Goal: Task Accomplishment & Management: Manage account settings

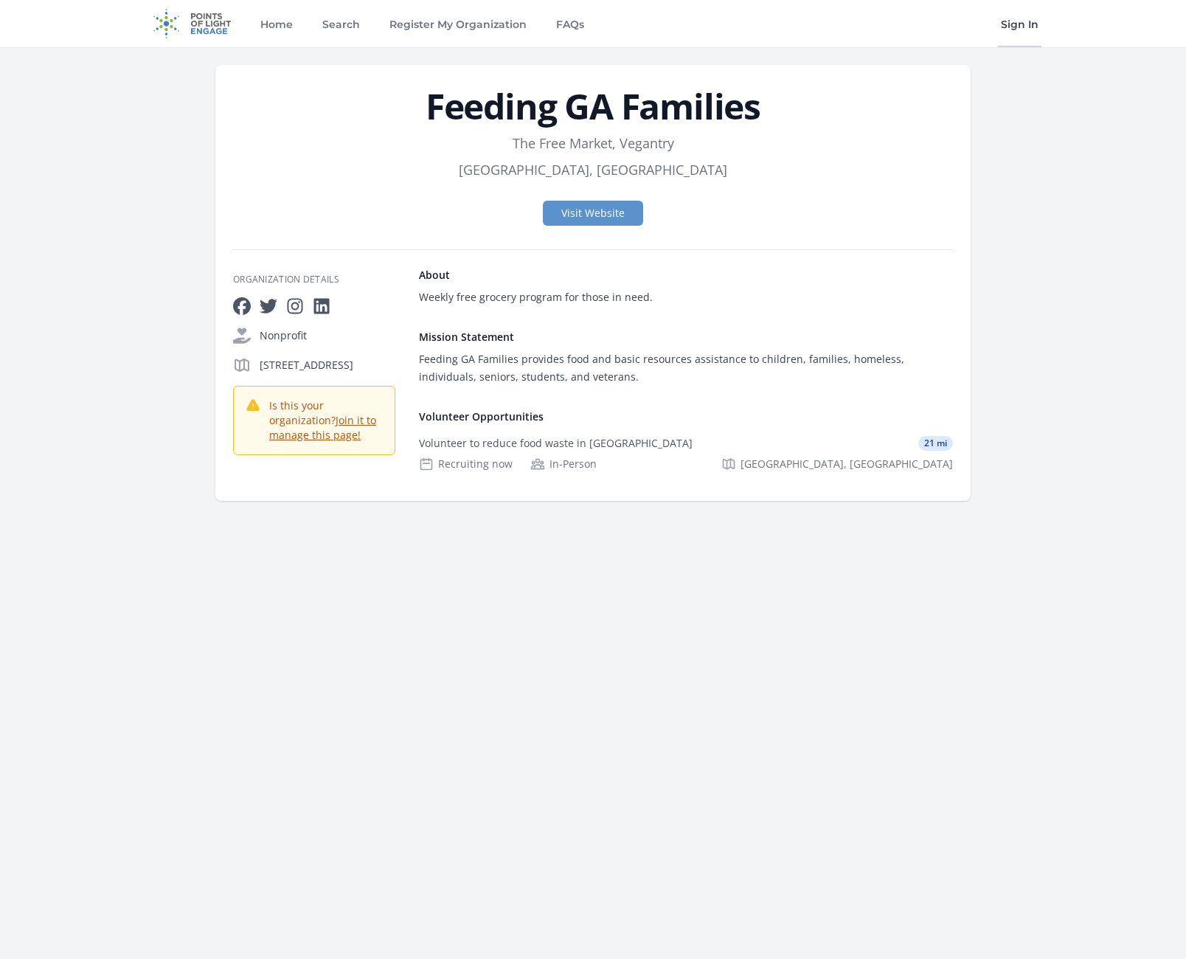
click at [1020, 25] on link "Sign In" at bounding box center [1020, 23] width 44 height 47
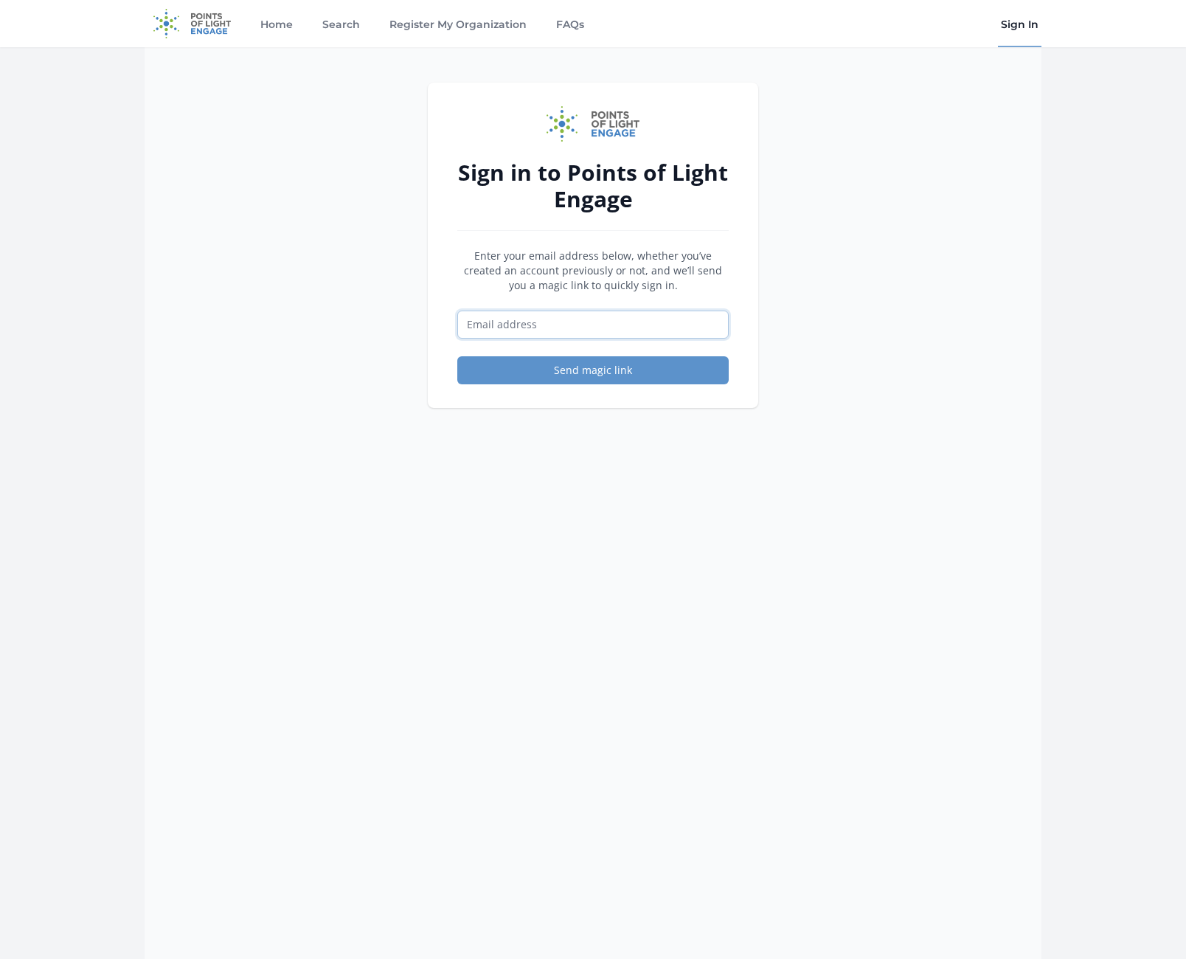
click at [549, 333] on input "Email address" at bounding box center [592, 324] width 271 height 28
type input "[EMAIL_ADDRESS][DOMAIN_NAME]"
click at [592, 368] on button "Send magic link" at bounding box center [592, 370] width 271 height 28
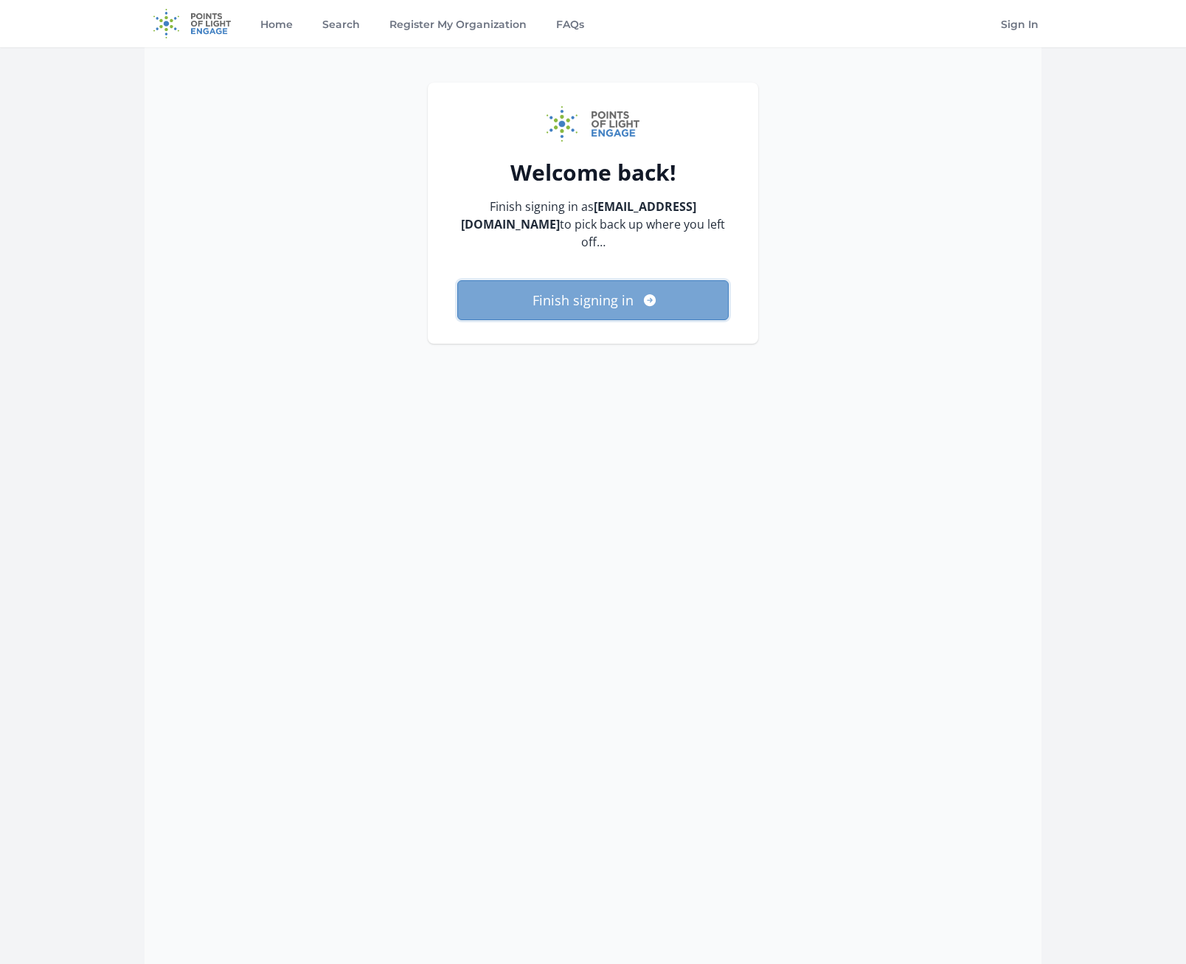
click at [583, 302] on button "Finish signing in" at bounding box center [592, 300] width 271 height 40
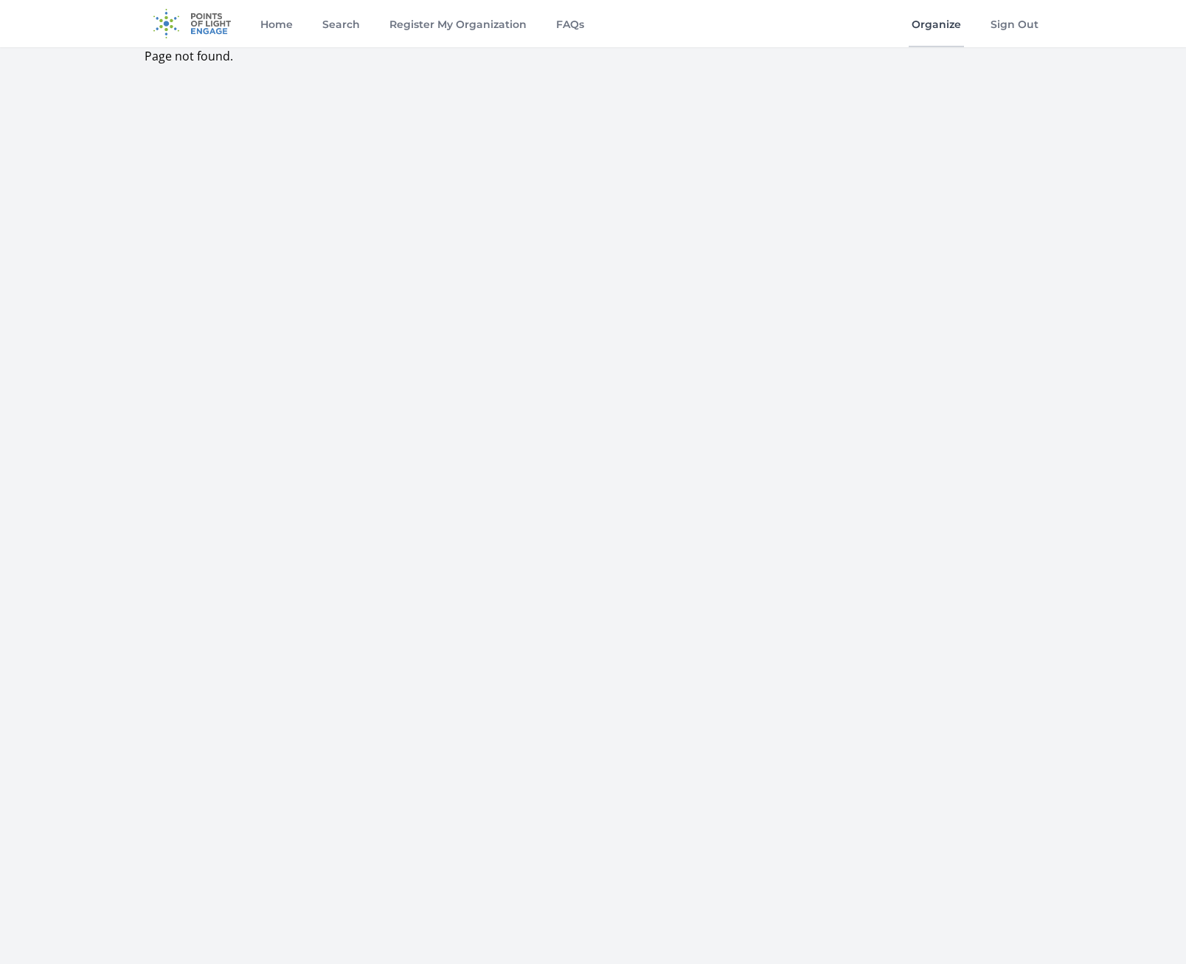
click at [945, 22] on link "Organize" at bounding box center [936, 23] width 55 height 47
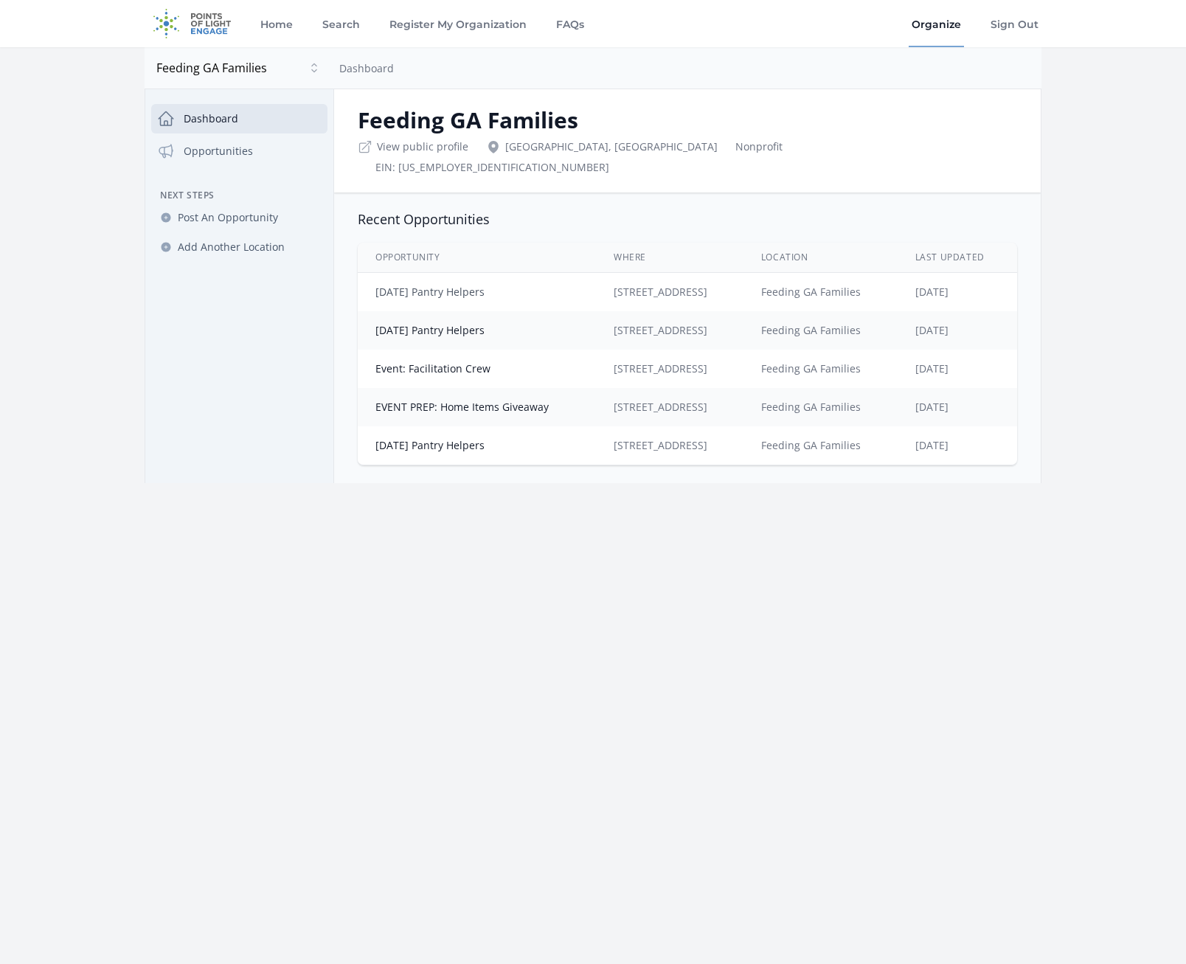
click at [428, 285] on link "[DATE] Pantry Helpers" at bounding box center [429, 292] width 109 height 14
click at [211, 142] on link "Opportunities" at bounding box center [239, 150] width 176 height 29
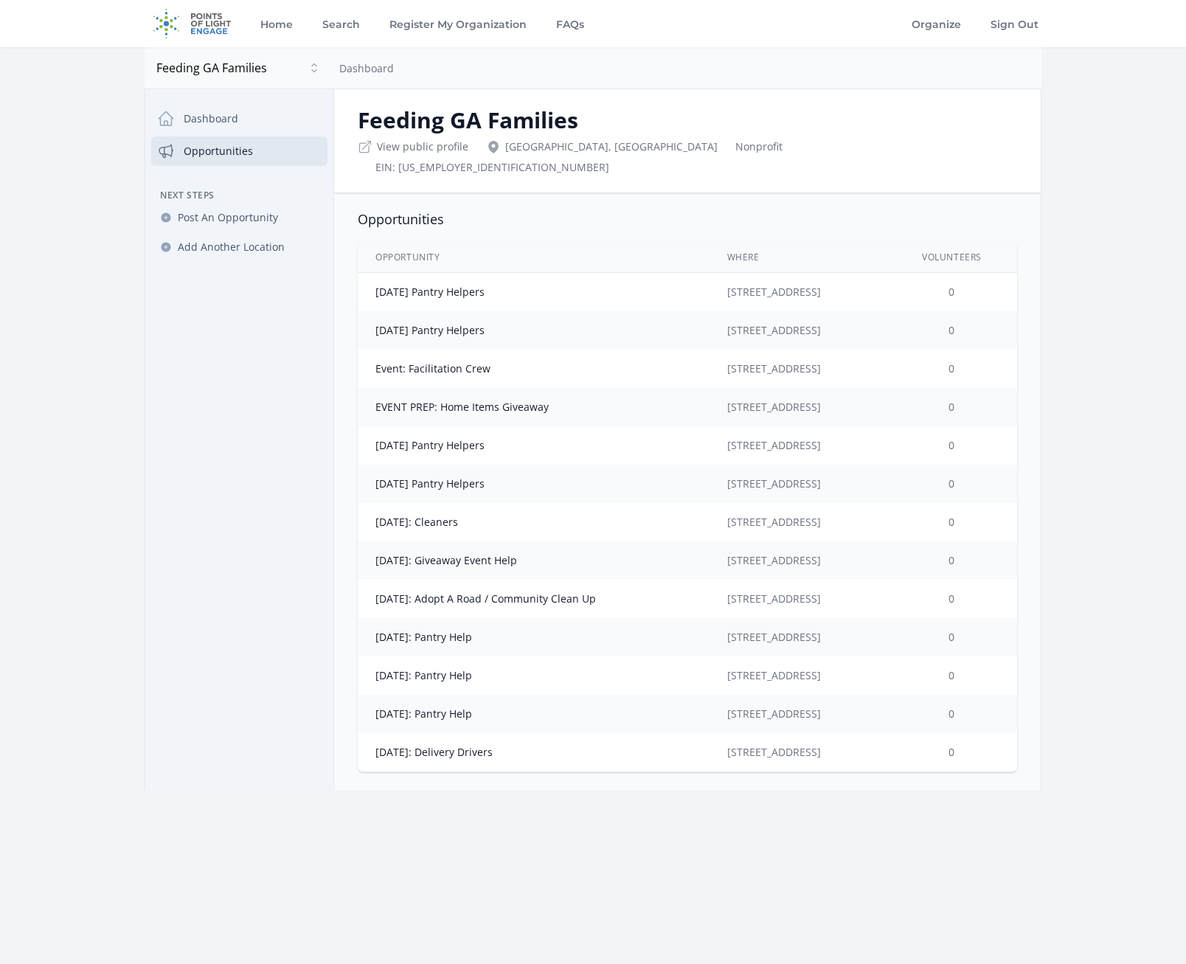
click at [423, 279] on td "[DATE] Pantry Helpers" at bounding box center [534, 292] width 352 height 39
click at [423, 285] on link "[DATE] Pantry Helpers" at bounding box center [429, 292] width 109 height 14
drag, startPoint x: 430, startPoint y: 271, endPoint x: 308, endPoint y: 274, distance: 122.4
click at [308, 274] on nav "Dashboard Opportunities Next Steps Post An Opportunity Add Another Location" at bounding box center [239, 441] width 188 height 674
click at [415, 285] on link "[DATE] Pantry Helpers" at bounding box center [429, 292] width 109 height 14
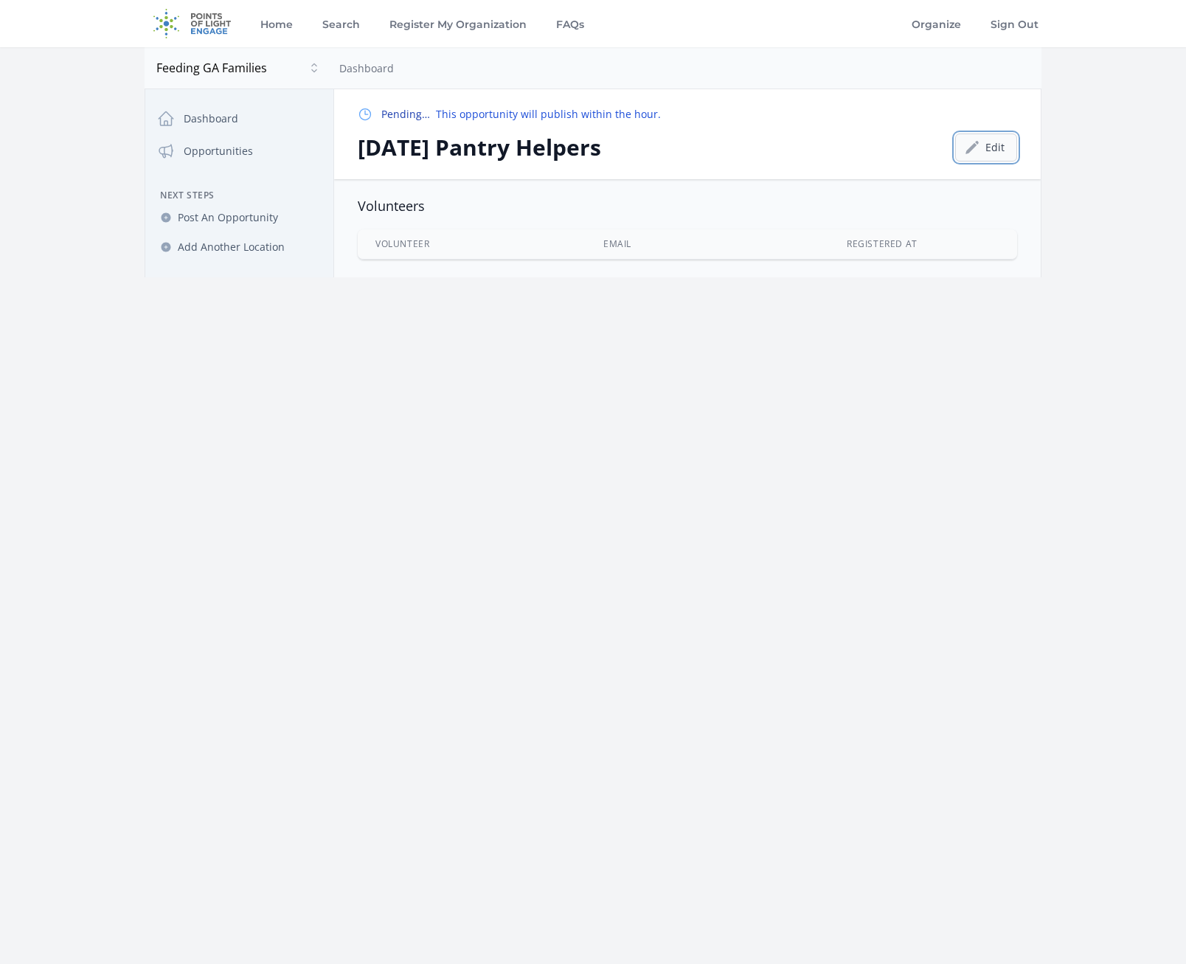
click at [987, 145] on link "Edit" at bounding box center [986, 147] width 62 height 28
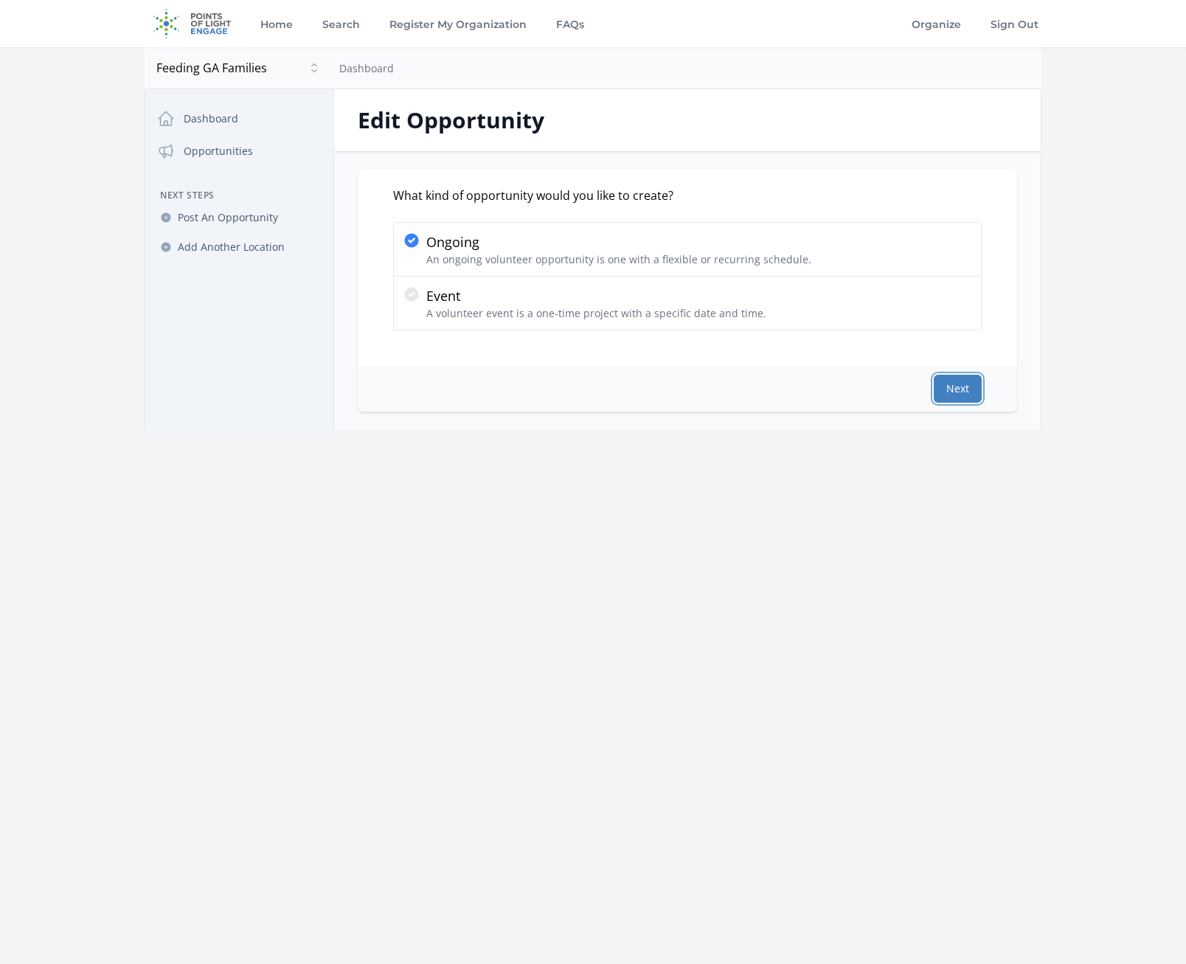
click at [978, 383] on button "Next" at bounding box center [958, 389] width 48 height 28
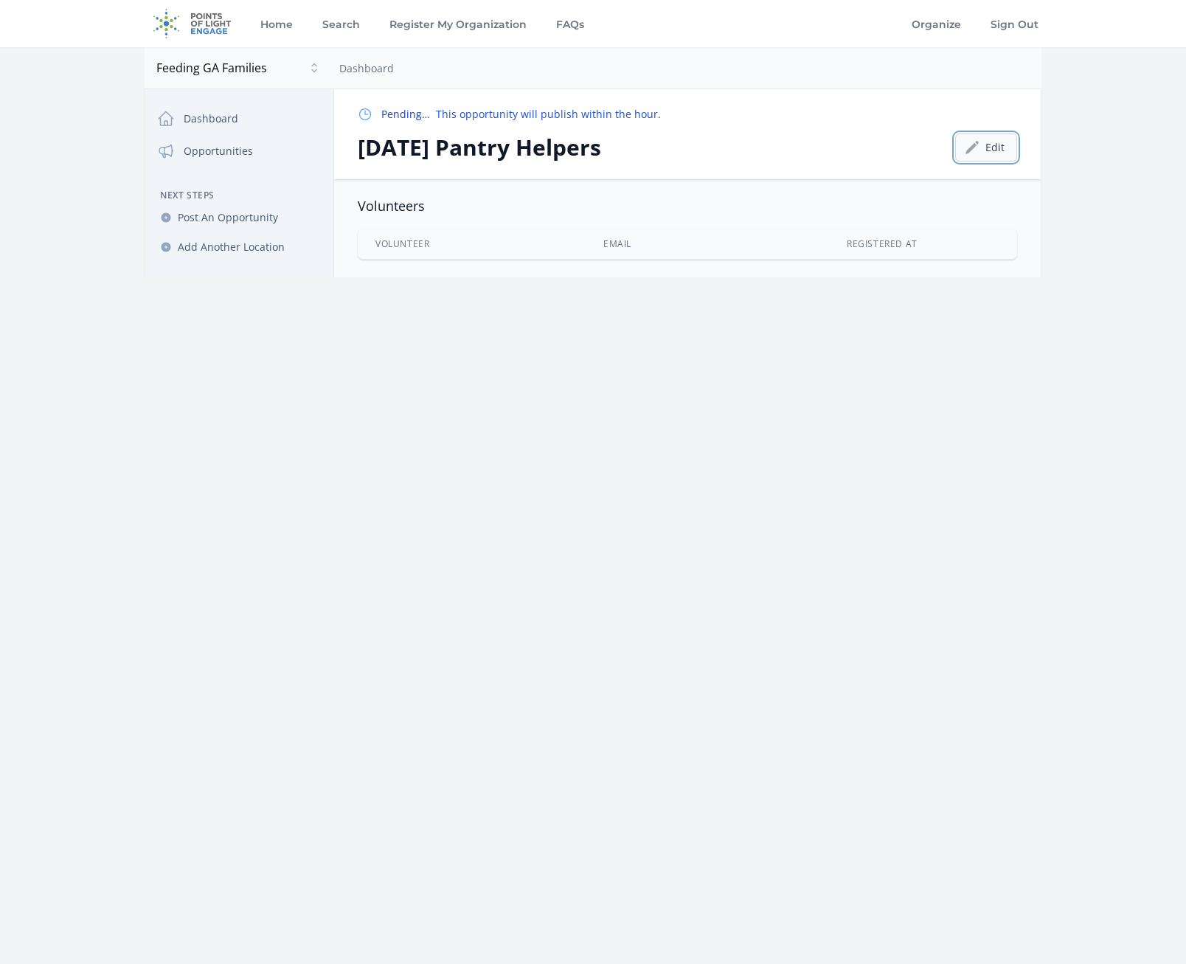
click at [997, 143] on link "Edit" at bounding box center [986, 147] width 62 height 28
